Goal: Task Accomplishment & Management: Complete application form

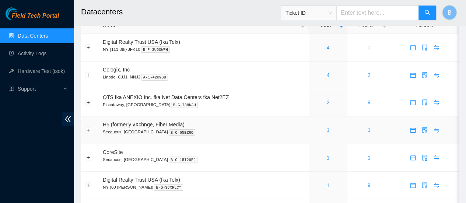
scroll to position [17, 0]
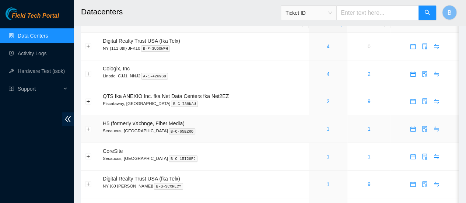
click at [327, 127] on link "1" at bounding box center [328, 129] width 3 height 6
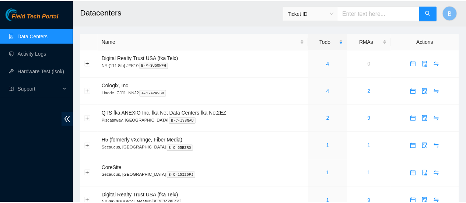
scroll to position [17, 0]
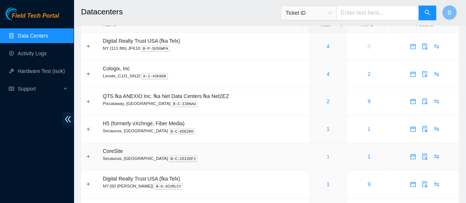
click at [328, 158] on link "1" at bounding box center [328, 157] width 3 height 6
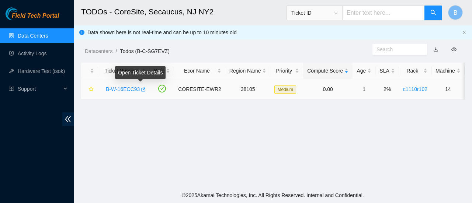
click at [141, 89] on icon "button" at bounding box center [143, 89] width 4 height 4
click at [26, 35] on link "Data Centers" at bounding box center [33, 36] width 30 height 6
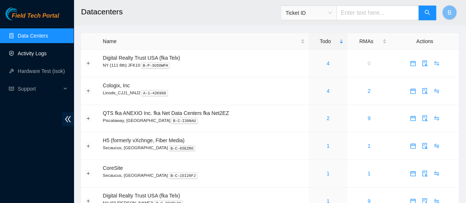
click at [37, 53] on link "Activity Logs" at bounding box center [32, 53] width 29 height 6
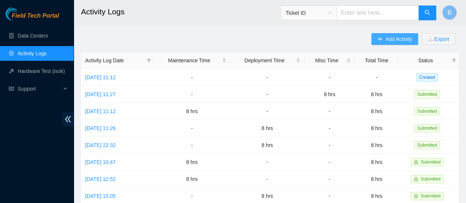
click at [393, 38] on span "Add Activity" at bounding box center [399, 39] width 27 height 8
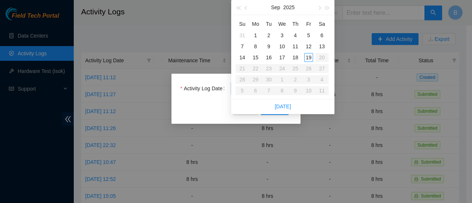
click at [279, 86] on body "Field Tech Portal Data Centers Activity Logs Hardware Test (isok) Support Activ…" at bounding box center [233, 101] width 466 height 203
type input "2025-09-07"
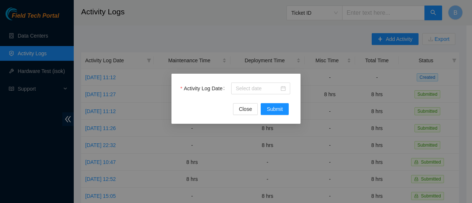
click at [171, 33] on div "Activity Log Date Close Submit" at bounding box center [236, 101] width 472 height 203
click at [269, 31] on div "Activity Log Date Close Submit" at bounding box center [236, 101] width 472 height 203
click at [246, 105] on button "Close" at bounding box center [245, 109] width 25 height 12
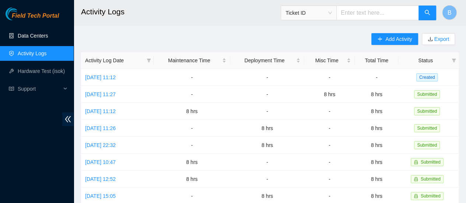
click at [46, 37] on link "Data Centers" at bounding box center [33, 36] width 30 height 6
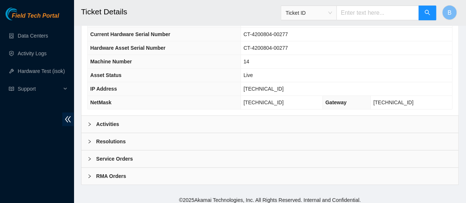
scroll to position [285, 0]
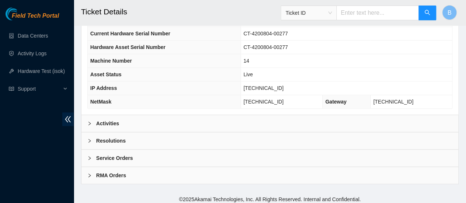
click at [111, 121] on b "Activities" at bounding box center [107, 123] width 23 height 8
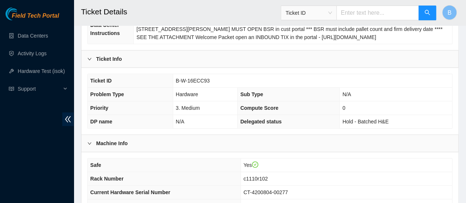
scroll to position [124, 0]
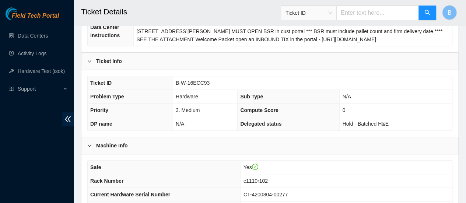
click at [196, 80] on span "B-W-16ECC93" at bounding box center [193, 83] width 34 height 6
copy span "B-W-16ECC93"
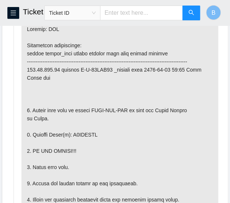
scroll to position [456, 0]
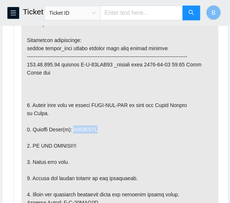
drag, startPoint x: 98, startPoint y: 131, endPoint x: 72, endPoint y: 135, distance: 26.5
copy p "V1GKGSZH"
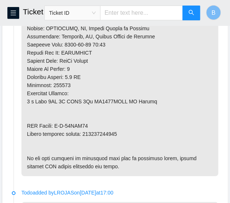
scroll to position [713, 0]
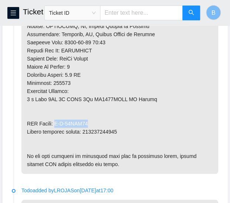
drag, startPoint x: 89, startPoint y: 126, endPoint x: 57, endPoint y: 129, distance: 32.5
copy p "B-W-16EPG42"
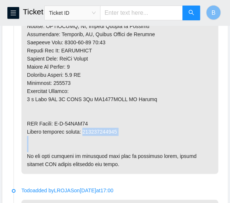
drag, startPoint x: 124, startPoint y: 136, endPoint x: 84, endPoint y: 136, distance: 39.8
drag, startPoint x: 118, startPoint y: 136, endPoint x: 84, endPoint y: 135, distance: 34.3
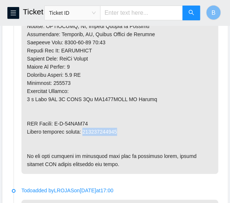
copy p "463470056727"
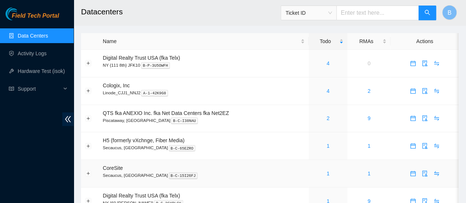
click at [329, 174] on div "1" at bounding box center [328, 174] width 31 height 8
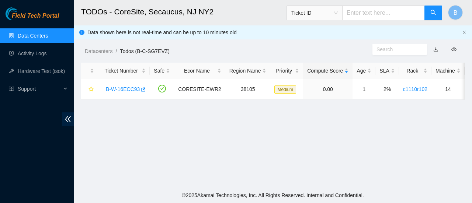
click at [33, 38] on link "Data Centers" at bounding box center [33, 36] width 30 height 6
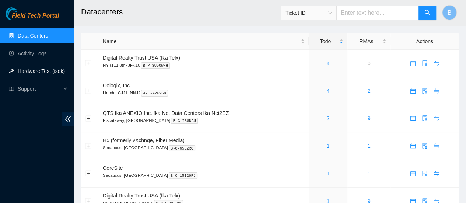
click at [42, 69] on link "Hardware Test (isok)" at bounding box center [41, 71] width 47 height 6
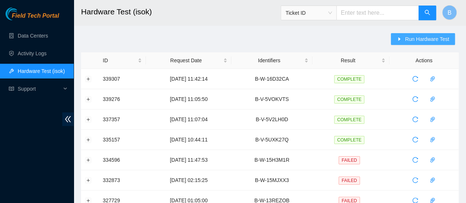
click at [419, 36] on span "Run Hardware Test" at bounding box center [427, 39] width 44 height 8
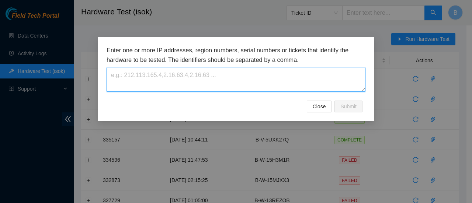
click at [192, 88] on textarea at bounding box center [236, 80] width 259 height 24
paste textarea "B-W-16ECC93"
type textarea "B-W-16ECC93"
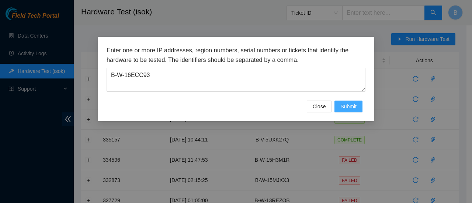
click at [351, 111] on button "Submit" at bounding box center [348, 107] width 28 height 12
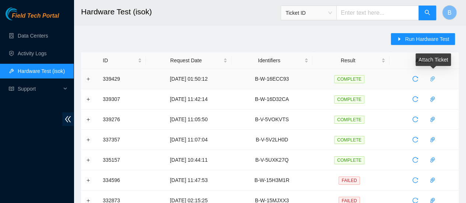
click at [433, 80] on icon "paper-clip" at bounding box center [433, 78] width 4 height 5
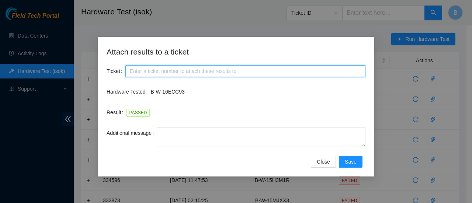
click at [139, 72] on input "Ticket" at bounding box center [245, 71] width 240 height 12
paste input "B-W-16ECC93"
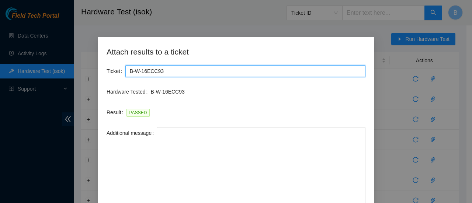
drag, startPoint x: 365, startPoint y: 145, endPoint x: 366, endPoint y: 220, distance: 75.6
click at [366, 203] on html "Field Tech Portal Data Centers Activity Logs Hardware Test (isok) Support Hardw…" at bounding box center [236, 101] width 472 height 203
type input "B-W-16ECC93"
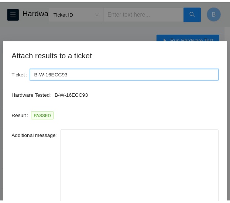
scroll to position [54, 0]
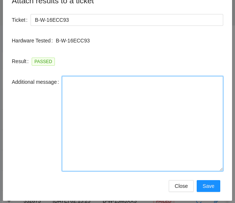
click at [145, 112] on textarea "Additional message" at bounding box center [142, 123] width 161 height 95
paste textarea "-Safely powered down machine -Removed old disk s/n: ( ) and replaced it with ne…"
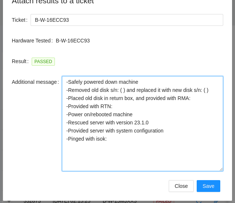
click at [119, 90] on textarea "-Safely powered down machine -Removed old disk s/n: ( ) and replaced it with ne…" at bounding box center [142, 123] width 161 height 95
click at [120, 90] on textarea "-Safely powered down machine -Removed old disk s/n: ( ) and replaced it with ne…" at bounding box center [142, 123] width 161 height 95
paste textarea "V1GKGSZH"
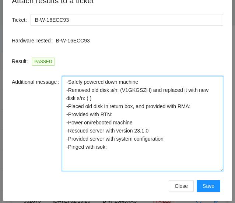
click at [76, 99] on textarea "-Safely powered down machine -Removed old disk s/n: (V1GKGSZH) and replaced it …" at bounding box center [142, 123] width 161 height 95
click at [206, 106] on textarea "-Safely powered down machine -Removed old disk s/n: (V1GKGSZH) and replaced it …" at bounding box center [142, 123] width 161 height 95
click at [199, 102] on textarea "-Safely powered down machine -Removed old disk s/n: (V1GKGSZH) and replaced it …" at bounding box center [142, 123] width 161 height 95
paste textarea "B-W-16EPG42"
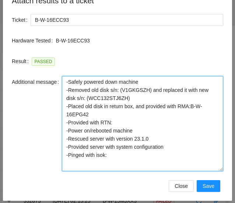
click at [129, 122] on textarea "-Safely powered down machine -Removed old disk s/n: (V1GKGSZH) and replaced it …" at bounding box center [142, 123] width 161 height 95
paste textarea "463470056727"
drag, startPoint x: 173, startPoint y: 147, endPoint x: 58, endPoint y: 136, distance: 115.6
click at [58, 136] on div "Additional message -Safely powered down machine -Removed old disk s/n: (V1GKGSZ…" at bounding box center [118, 123] width 212 height 95
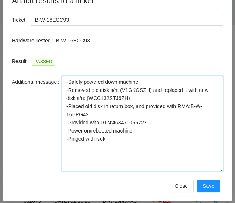
click at [114, 141] on textarea "-Safely powered down machine -Removed old disk s/n: (V1GKGSZH) and replaced it …" at bounding box center [142, 123] width 161 height 95
type textarea "-Safely powered down machine -Removed old disk s/n: (V1GKGSZH) and replaced it …"
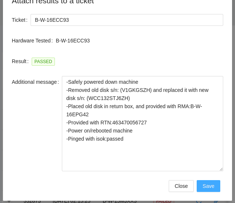
click at [213, 188] on button "Save" at bounding box center [209, 186] width 24 height 12
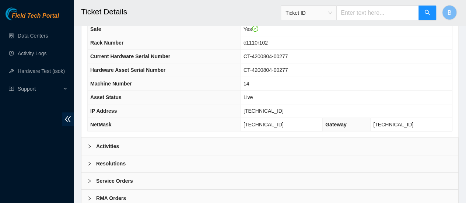
scroll to position [263, 0]
click at [91, 161] on icon "right" at bounding box center [89, 163] width 4 height 4
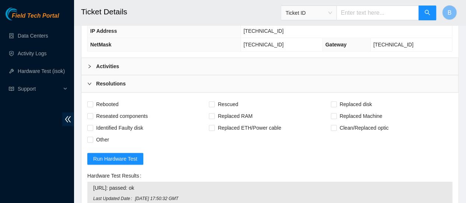
scroll to position [357, 0]
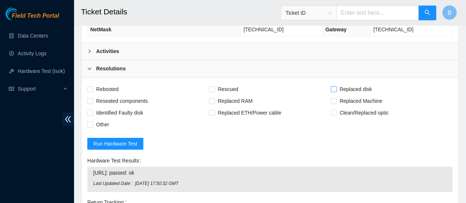
click at [235, 86] on input "Replaced disk" at bounding box center [333, 88] width 5 height 5
checkbox input "true"
click at [93, 86] on span at bounding box center [90, 89] width 6 height 6
click at [93, 86] on input "Rebooted" at bounding box center [89, 88] width 5 height 5
checkbox input "true"
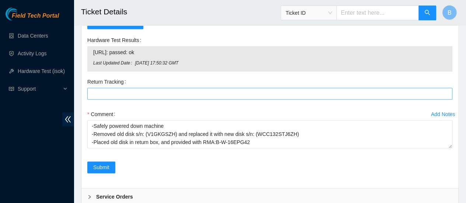
scroll to position [478, 0]
click at [126, 90] on Tracking "Return Tracking" at bounding box center [269, 93] width 365 height 12
paste Tracking "463470056727"
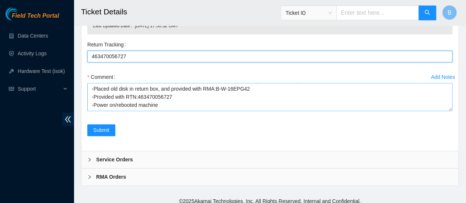
scroll to position [19, 0]
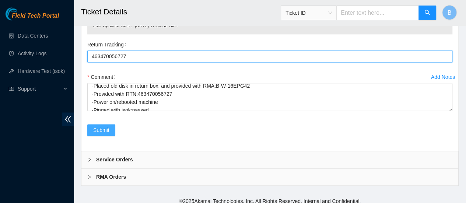
type Tracking "463470056727"
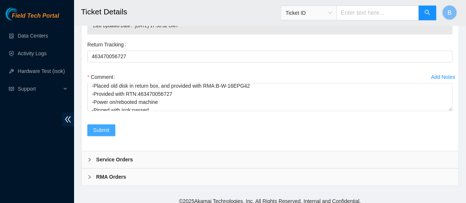
click at [104, 126] on span "Submit" at bounding box center [101, 130] width 16 height 8
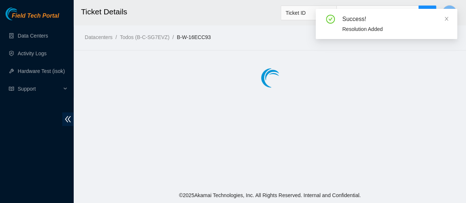
scroll to position [0, 0]
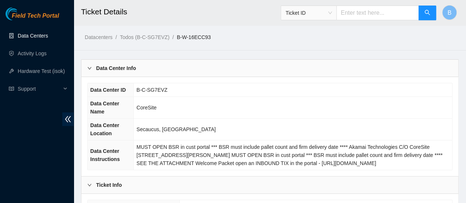
click at [26, 34] on link "Data Centers" at bounding box center [33, 36] width 30 height 6
